Goal: Transaction & Acquisition: Purchase product/service

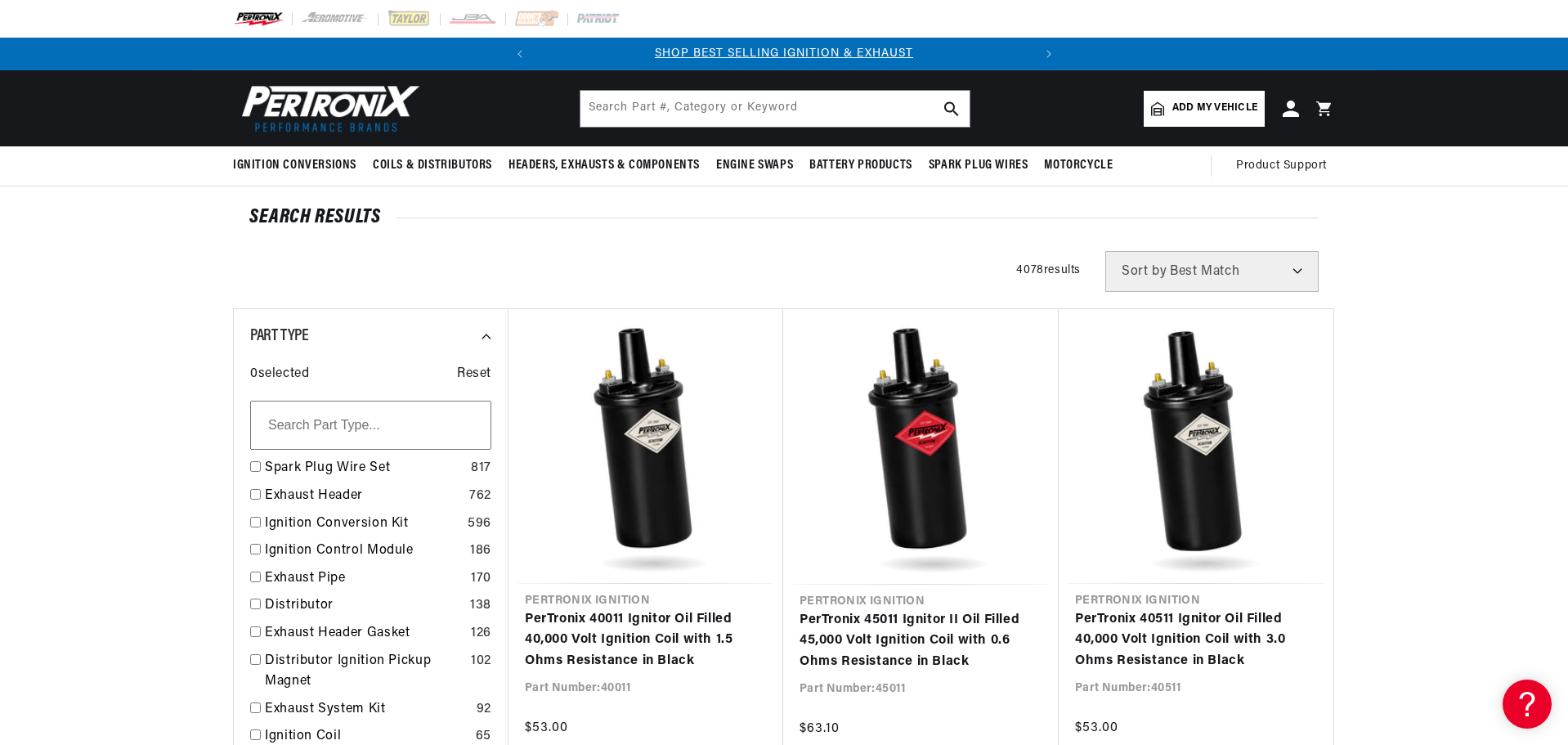
scroll to position [0, 495]
click at [1048, 56] on icon "Translation missing: en.sections.announcements.next_announcement" at bounding box center [1049, 54] width 5 height 8
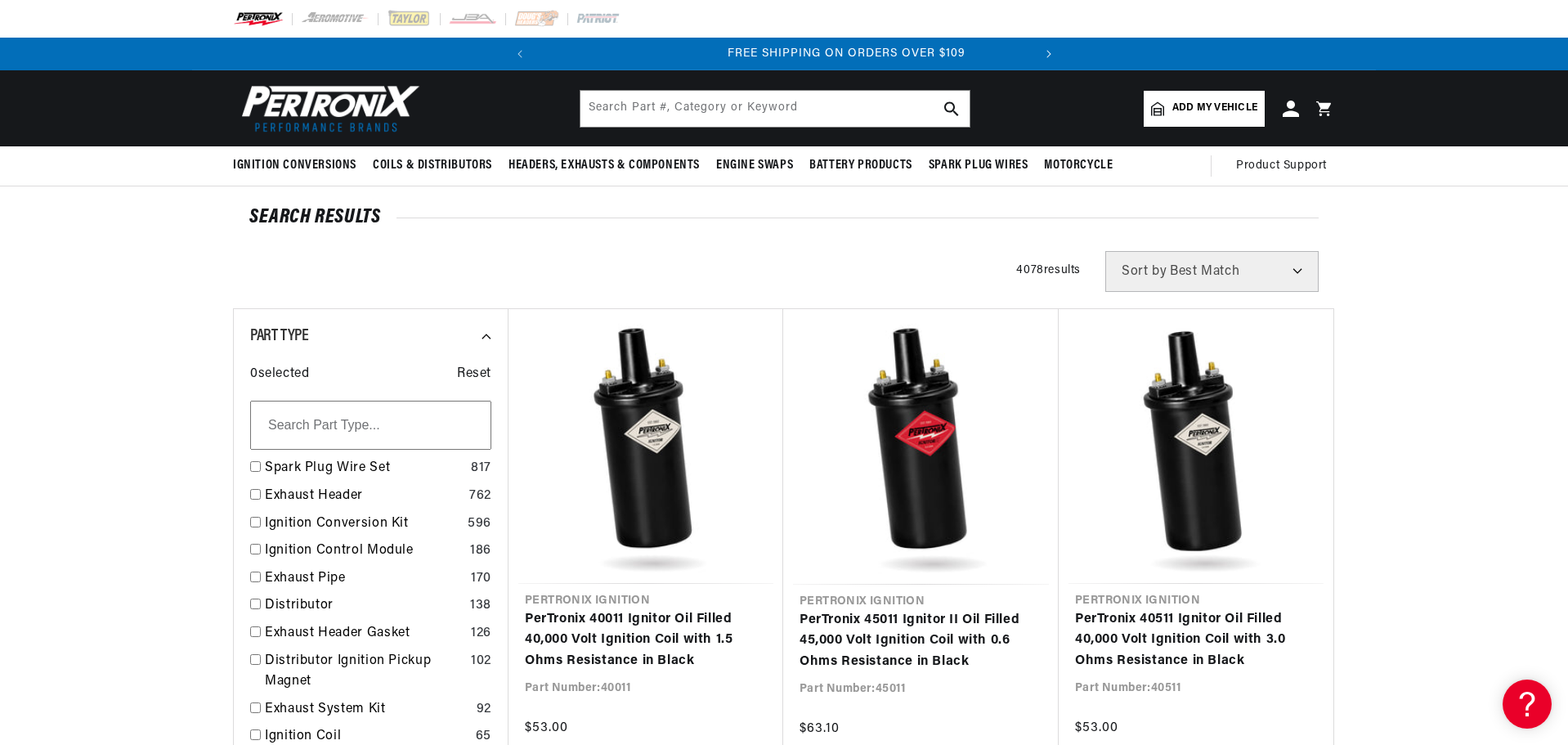
scroll to position [0, 495]
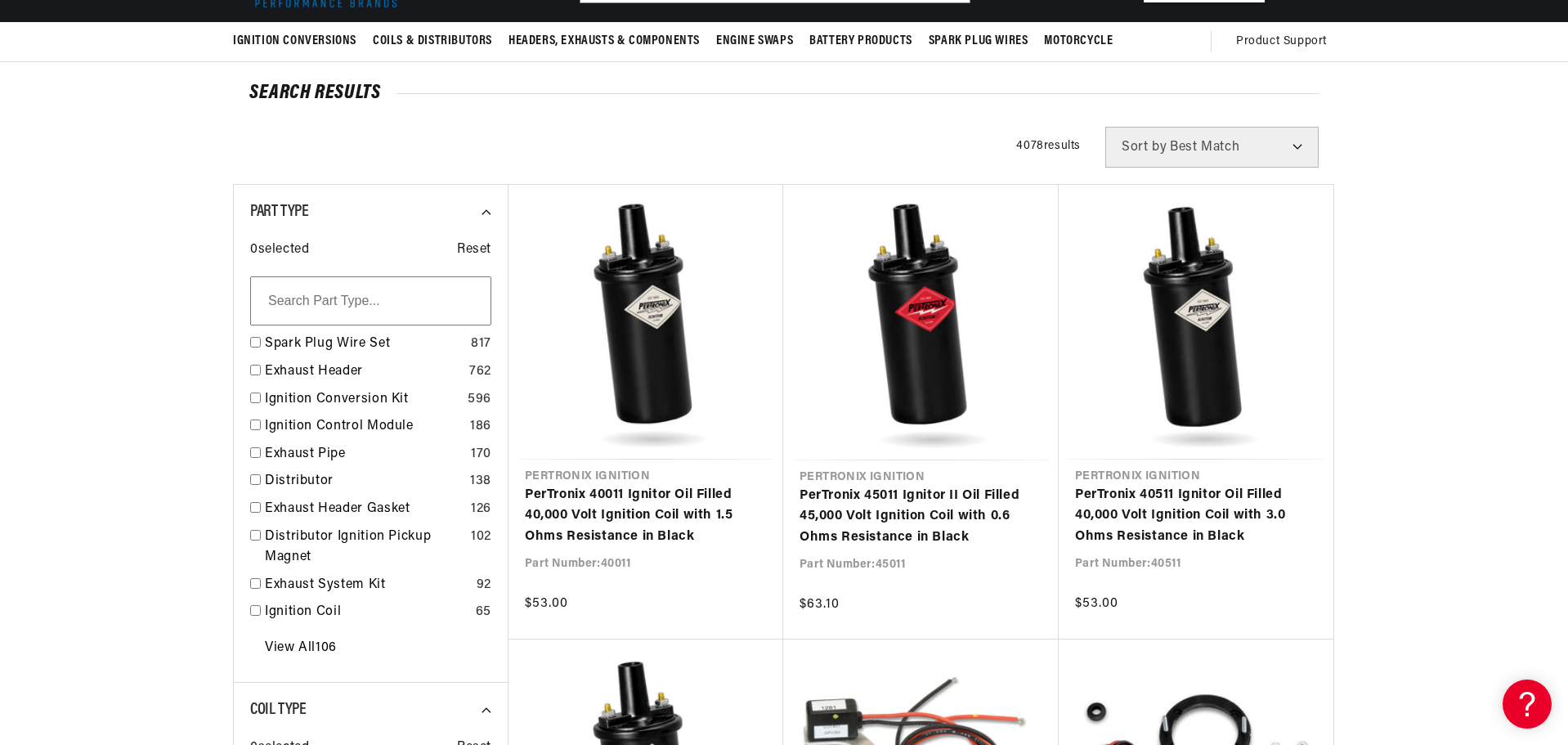
scroll to position [0, 0]
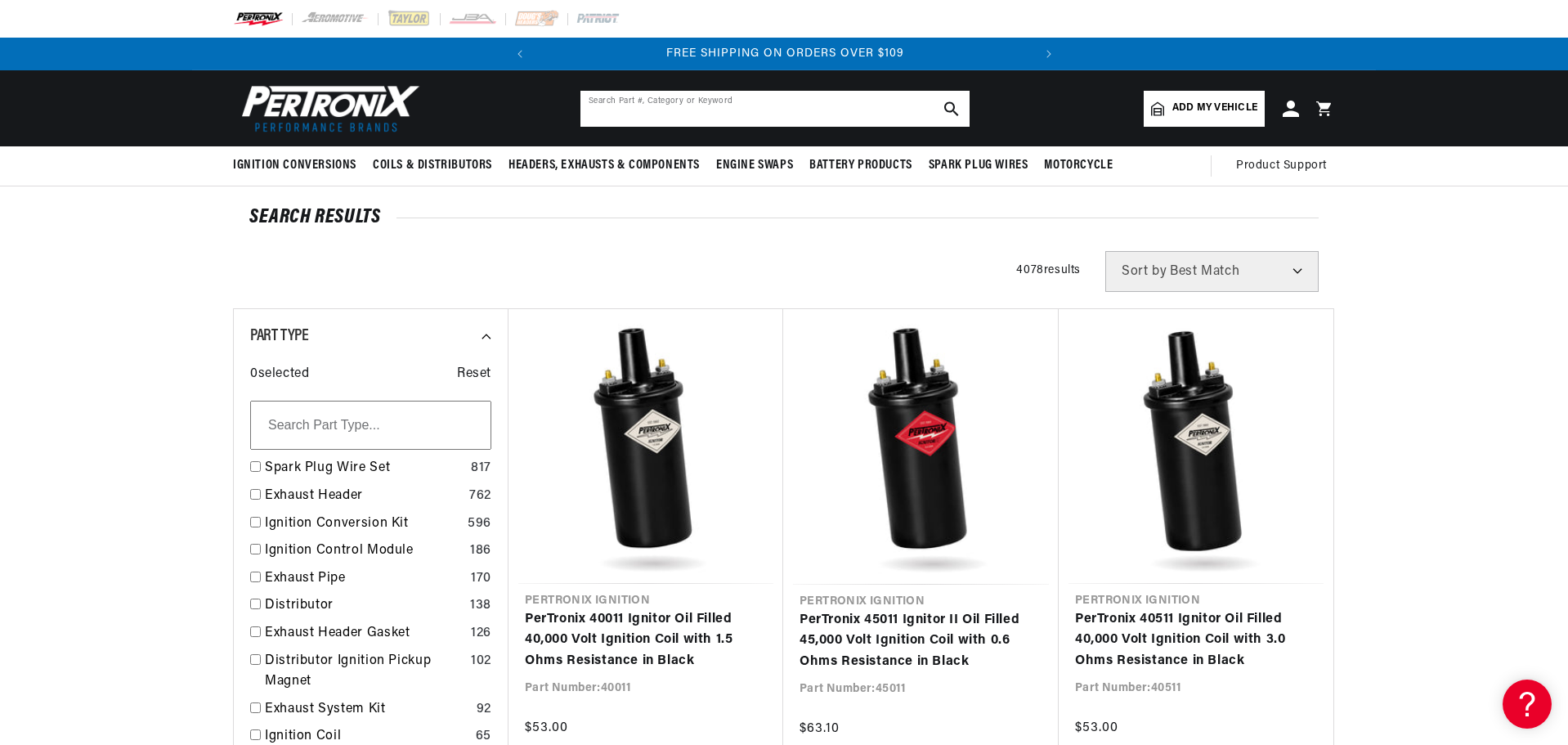
click at [768, 111] on input "text" at bounding box center [775, 109] width 389 height 36
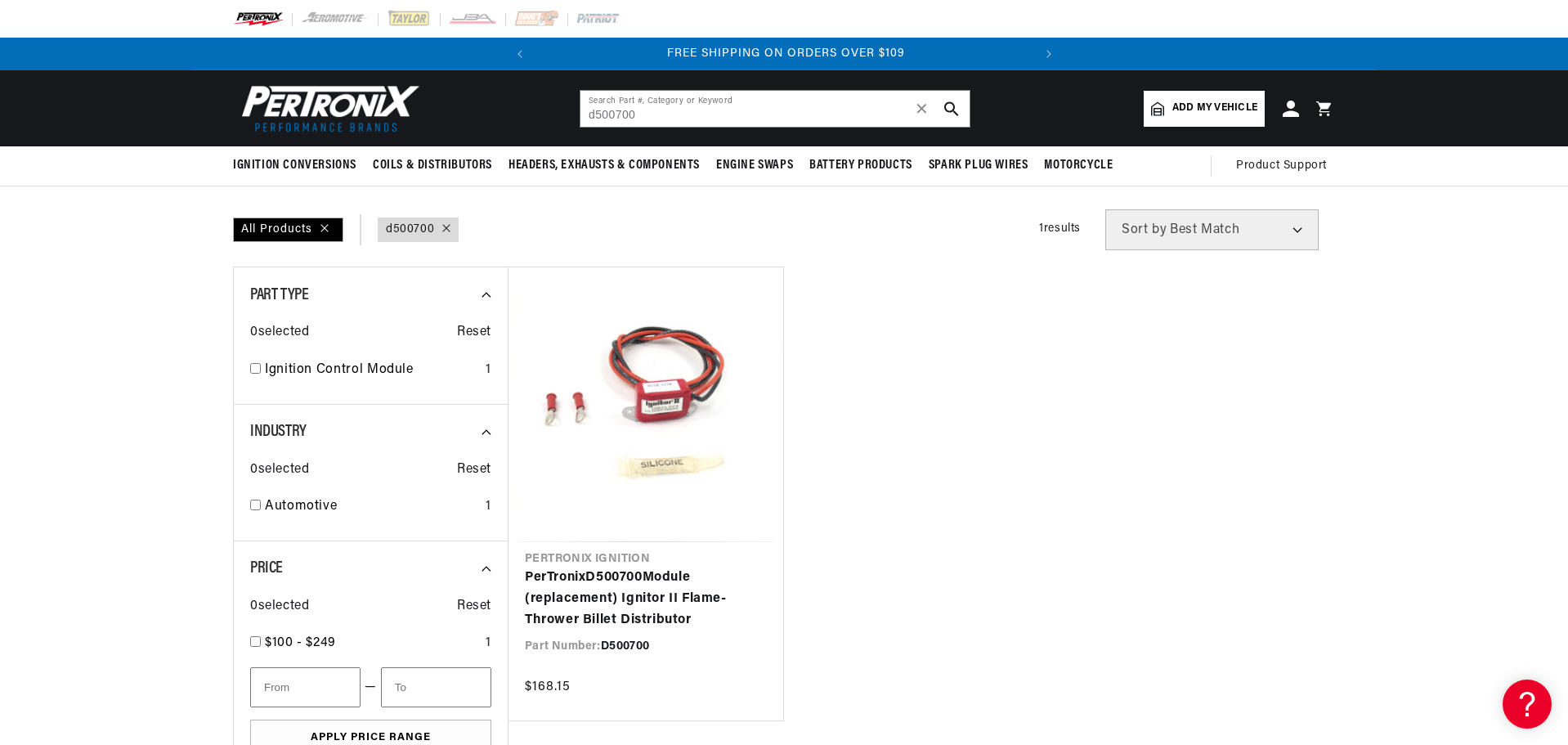
scroll to position [0, 495]
click at [816, 114] on input "d500700" at bounding box center [775, 109] width 389 height 36
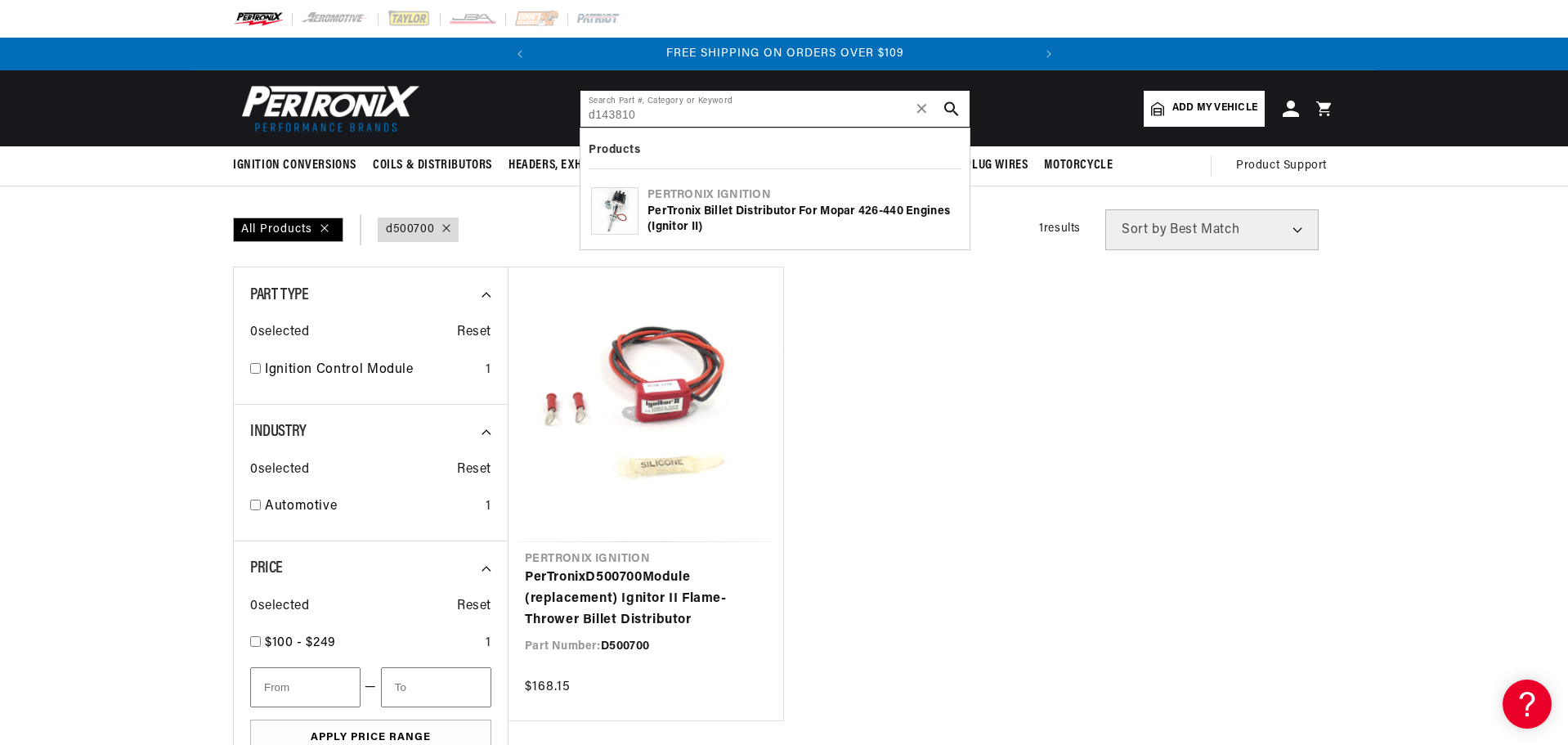
type input "d143810"
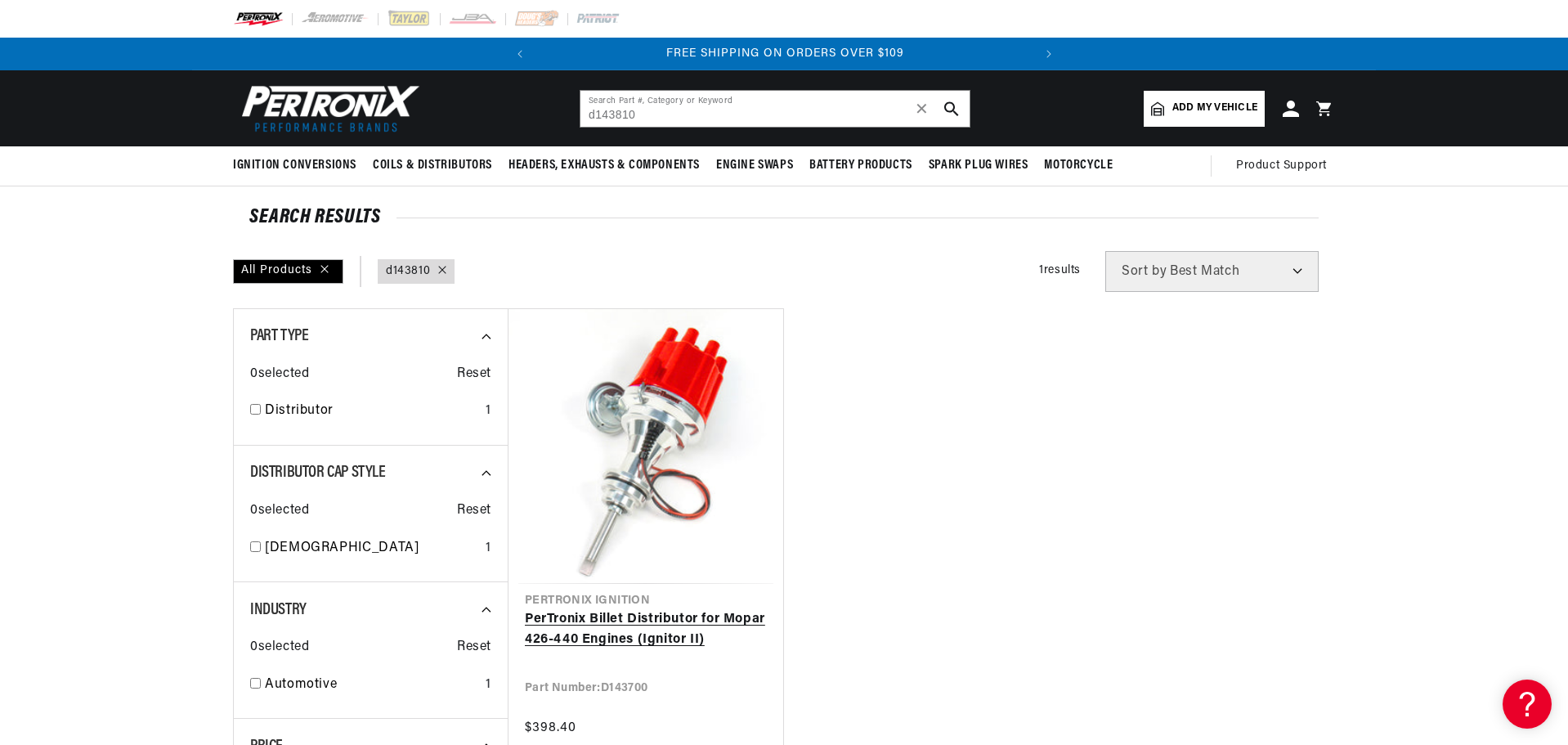
click at [663, 609] on link "PerTronix Billet Distributor for Mopar 426-440 Engines (Ignitor II)" at bounding box center [645, 630] width 242 height 42
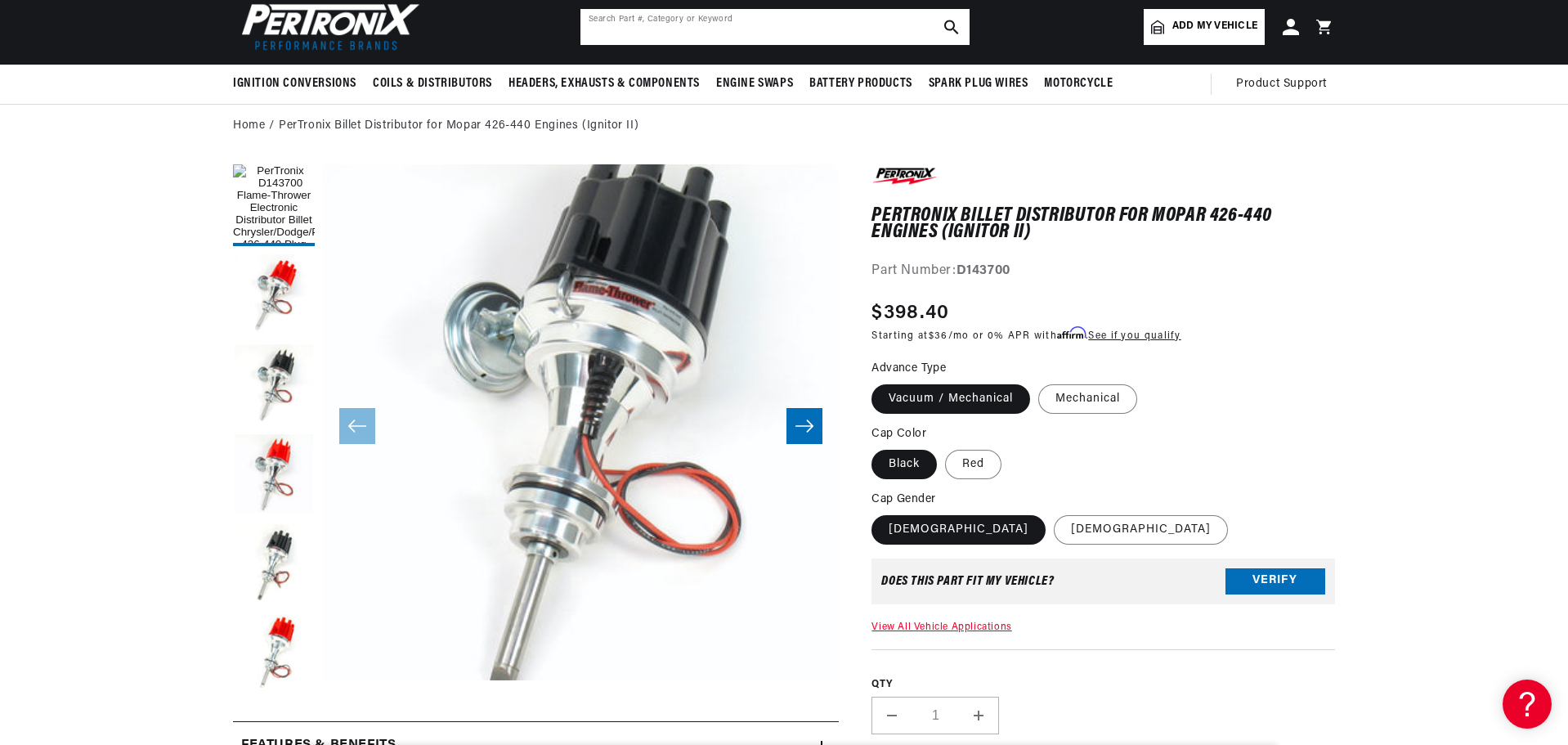
click at [778, 32] on input "text" at bounding box center [775, 27] width 389 height 36
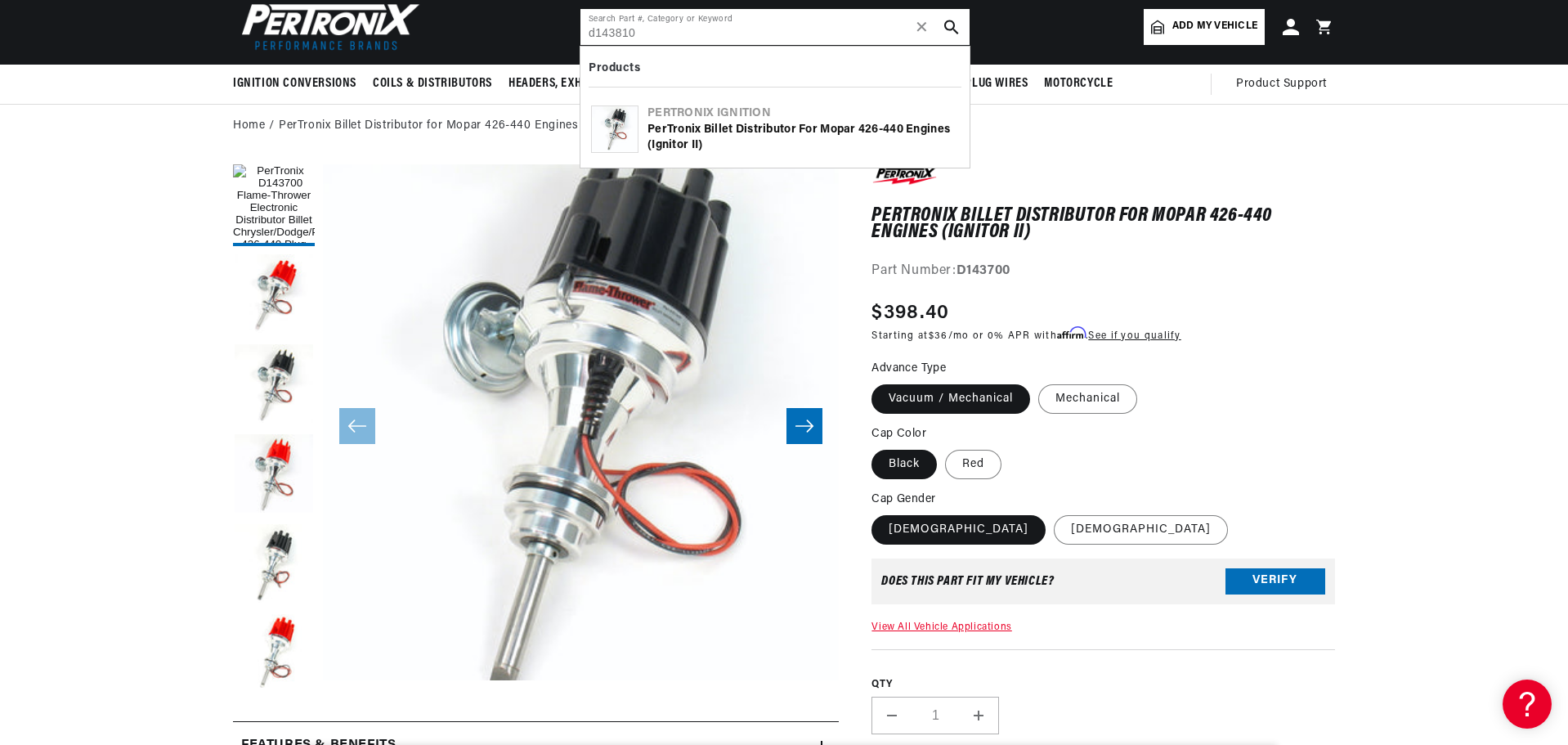
type input "d143810"
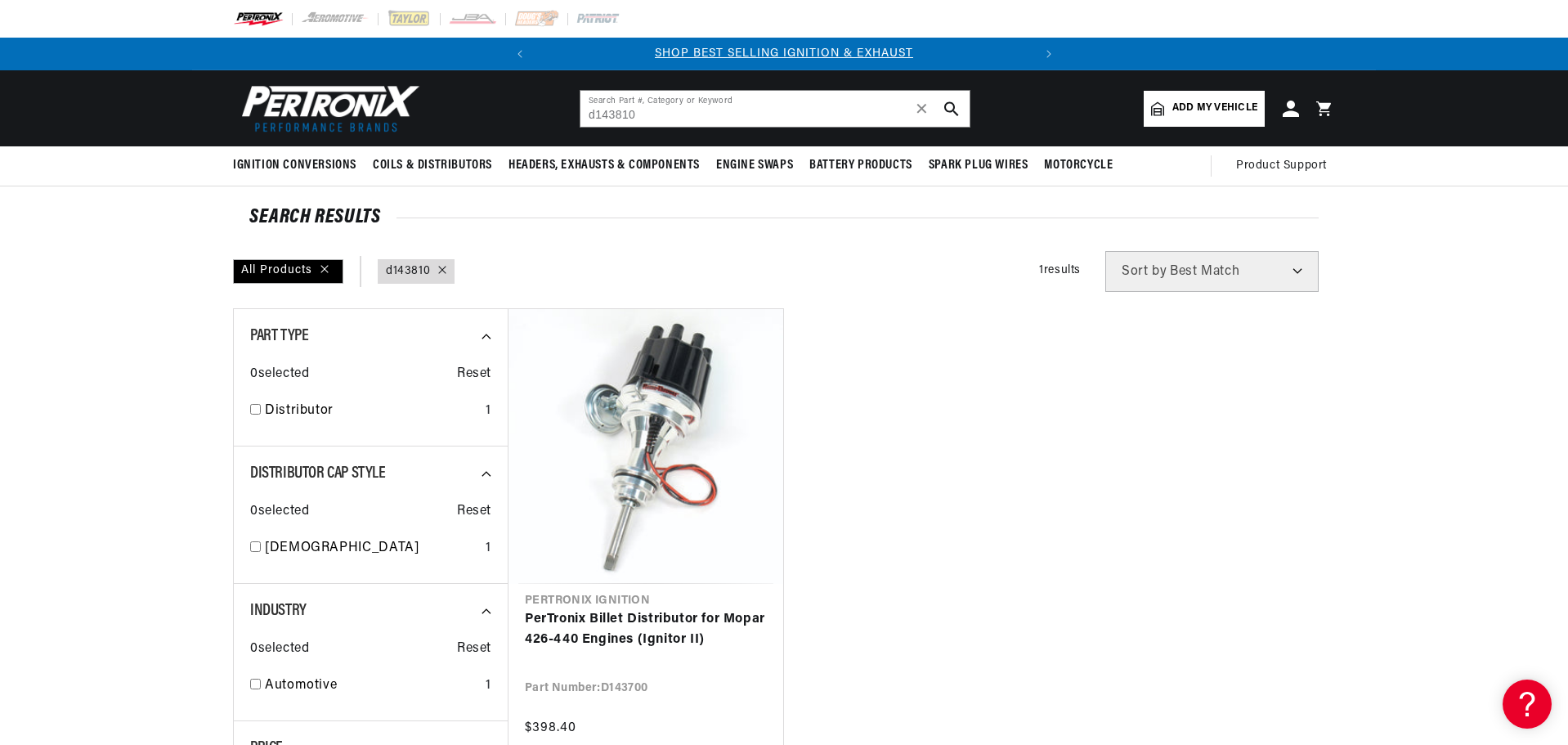
scroll to position [245, 0]
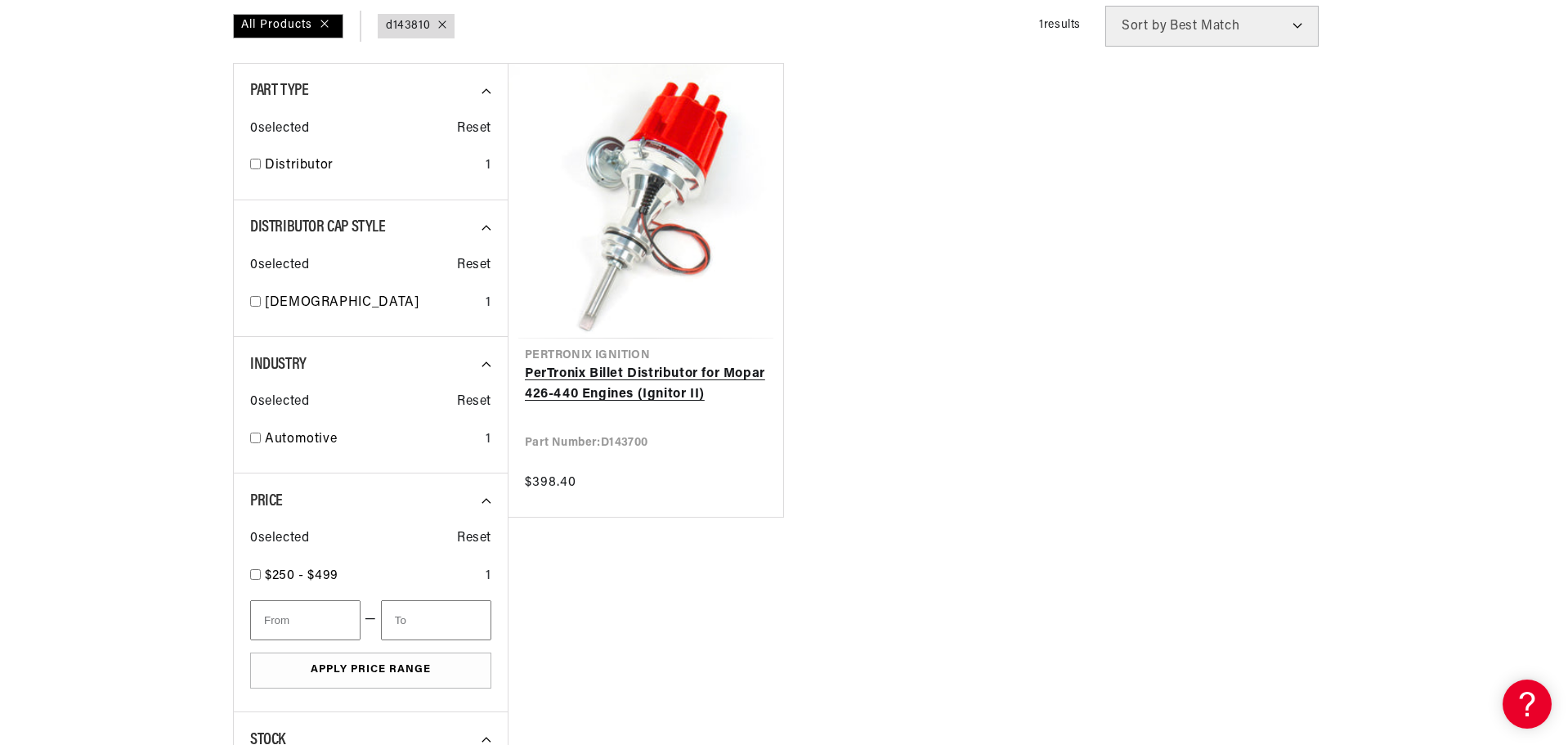
click at [699, 363] on link "PerTronix Billet Distributor for Mopar 426-440 Engines (Ignitor II)" at bounding box center [645, 384] width 242 height 42
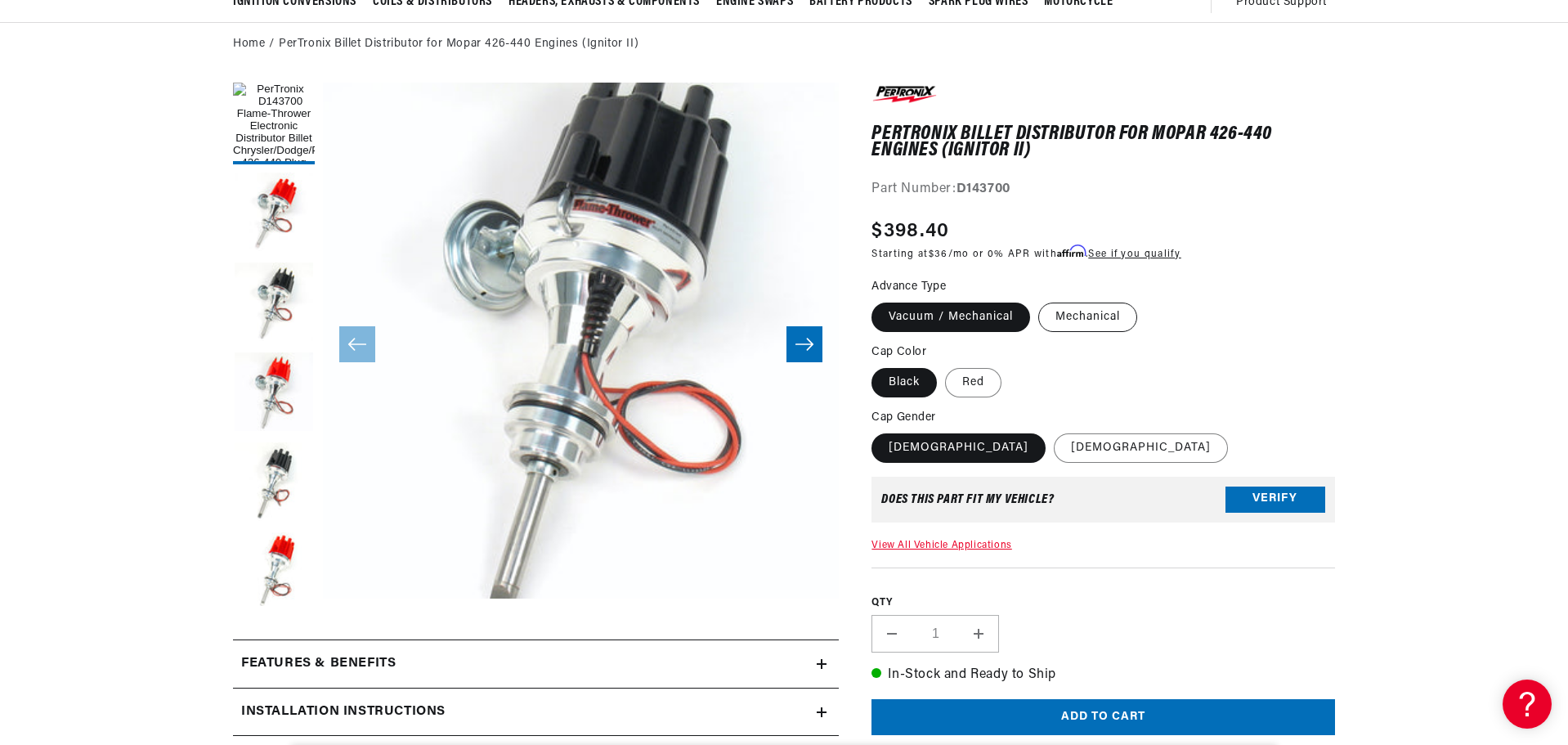
click at [1099, 313] on label "Mechanical" at bounding box center [1088, 317] width 99 height 30
click at [1039, 300] on input "Mechanical" at bounding box center [1038, 299] width 1 height 1
radio input "true"
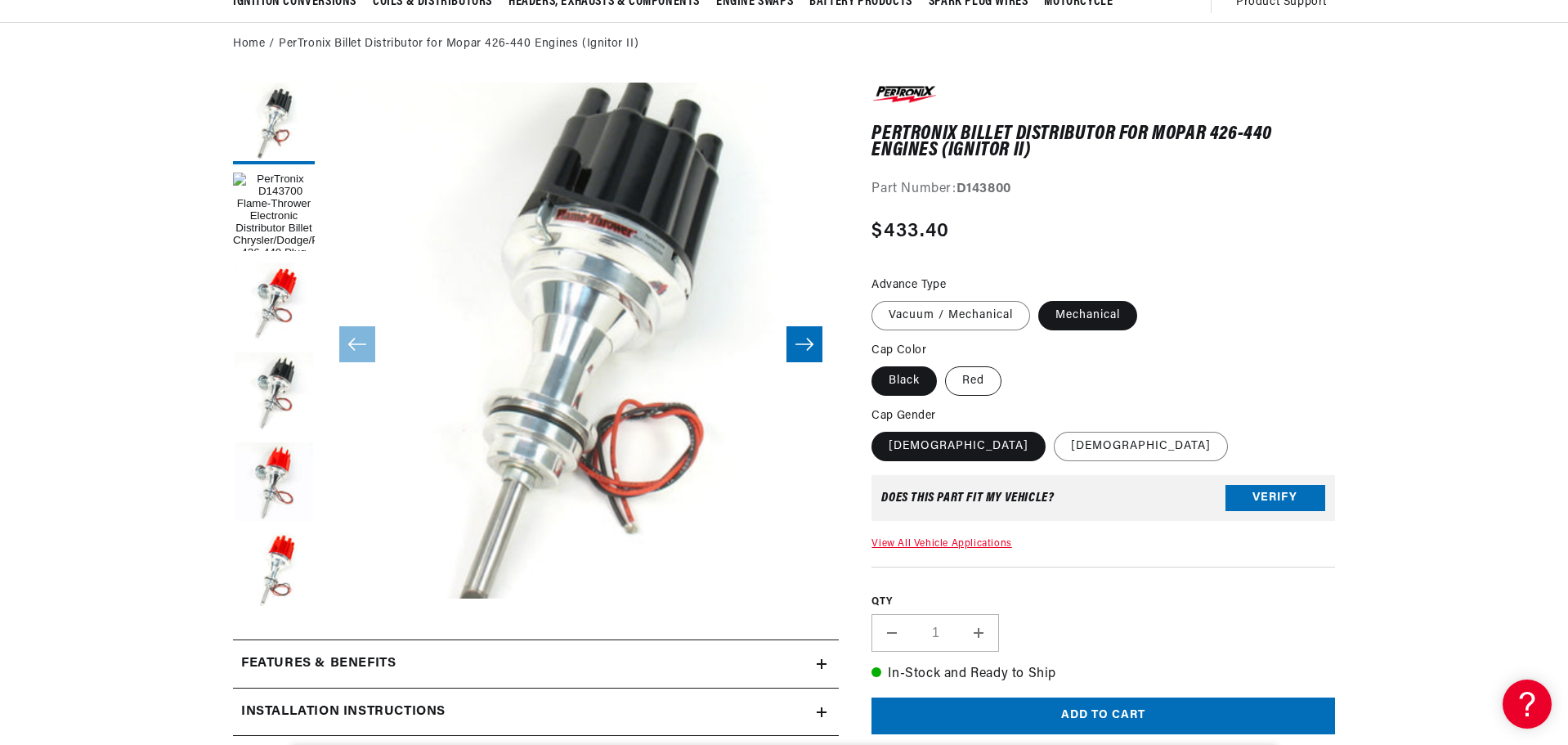
click at [969, 380] on label "Red" at bounding box center [973, 381] width 57 height 30
click at [946, 363] on input "Red" at bounding box center [945, 363] width 1 height 1
radio input "true"
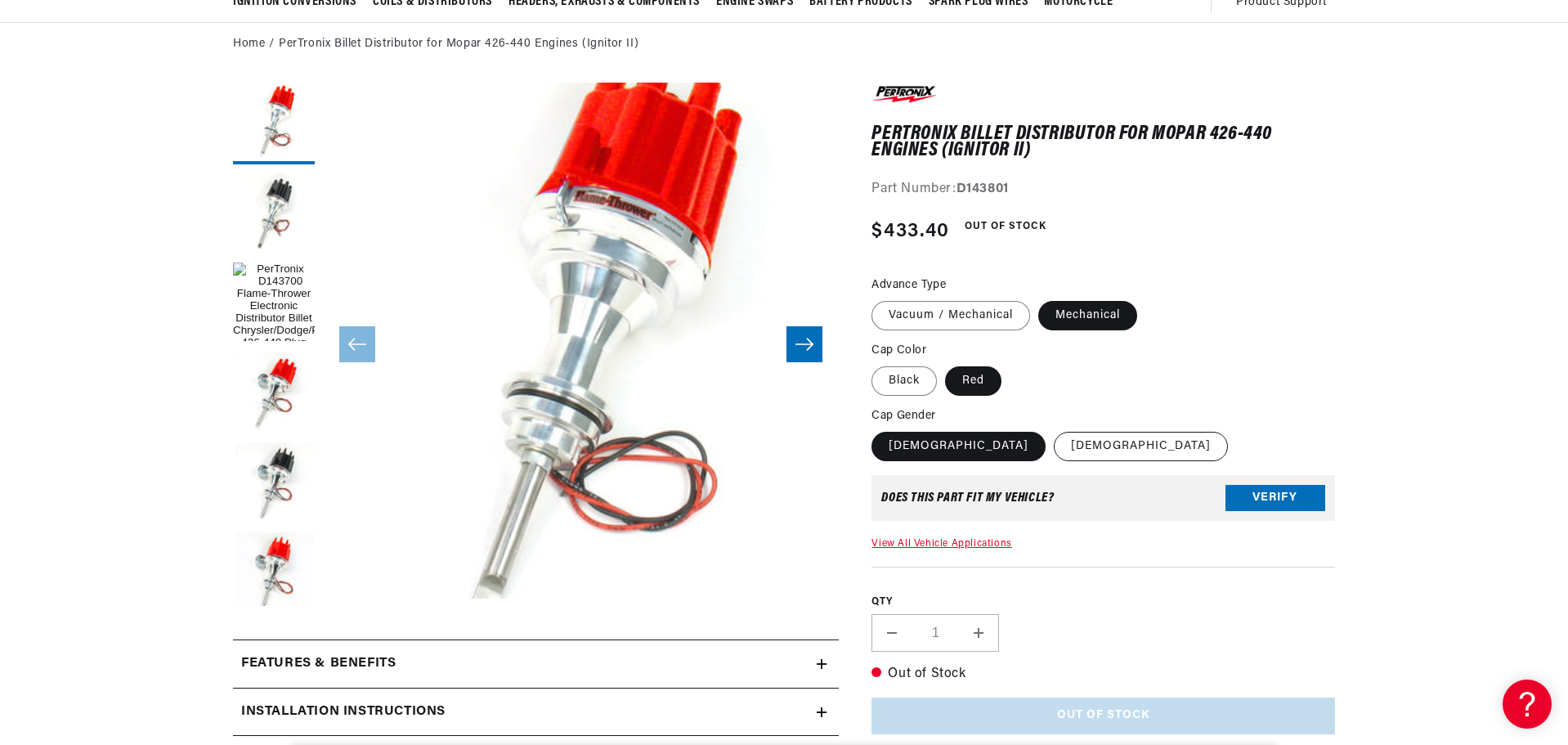
click at [1053, 458] on label "[DEMOGRAPHIC_DATA]" at bounding box center [1140, 447] width 174 height 30
click at [1053, 429] on input "[DEMOGRAPHIC_DATA]" at bounding box center [1053, 428] width 1 height 1
radio input "true"
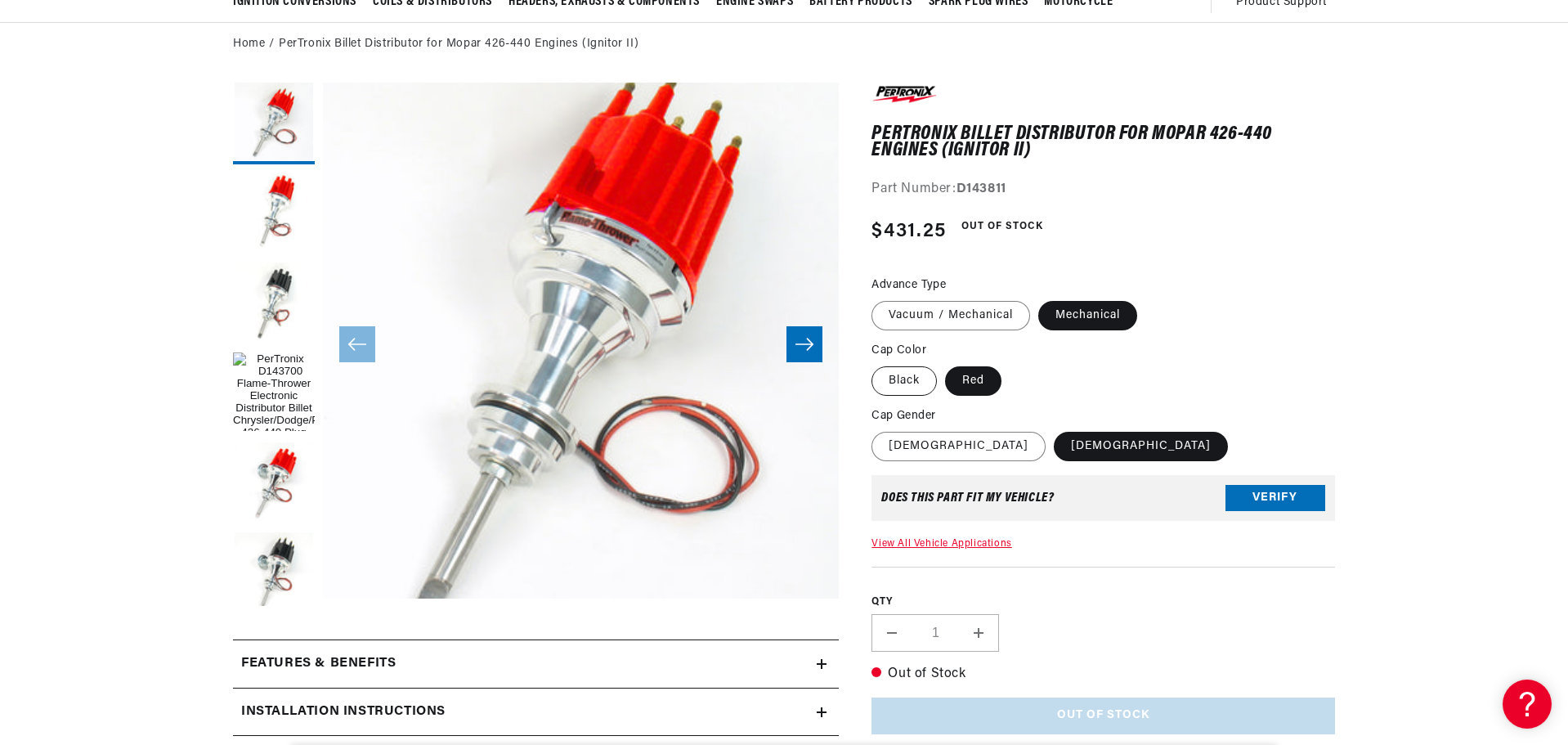
click at [899, 391] on label "Black" at bounding box center [904, 381] width 66 height 30
click at [912, 383] on label "Black" at bounding box center [904, 381] width 66 height 30
click at [877, 363] on input "Black" at bounding box center [876, 363] width 1 height 1
radio input "true"
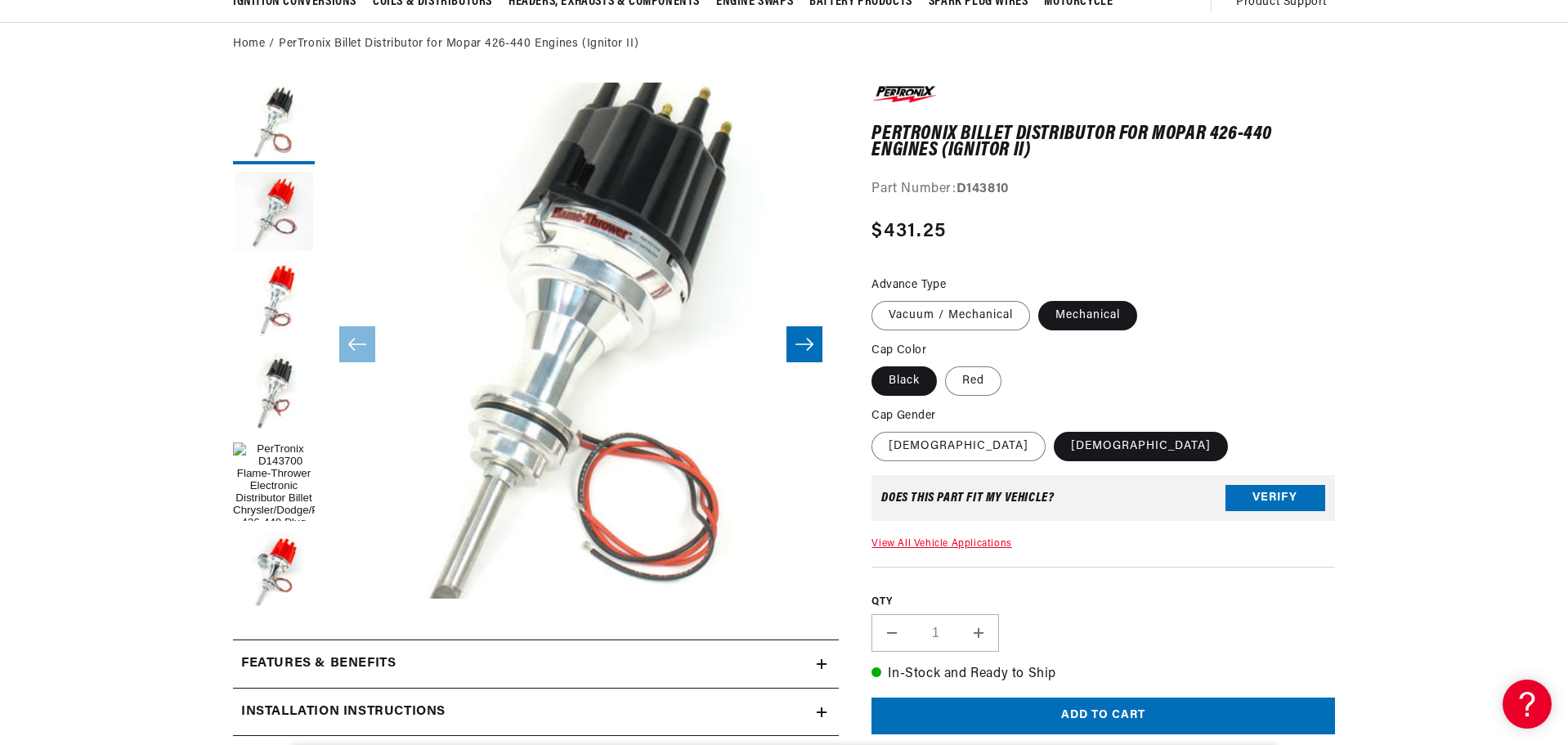
scroll to position [0, 495]
